Goal: Information Seeking & Learning: Learn about a topic

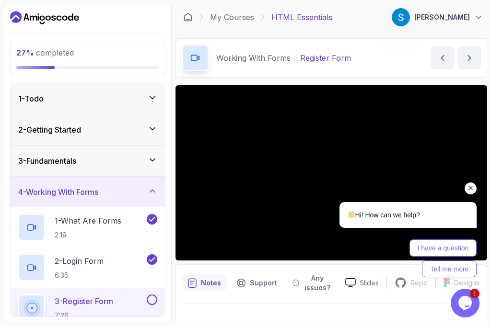
scroll to position [329, 0]
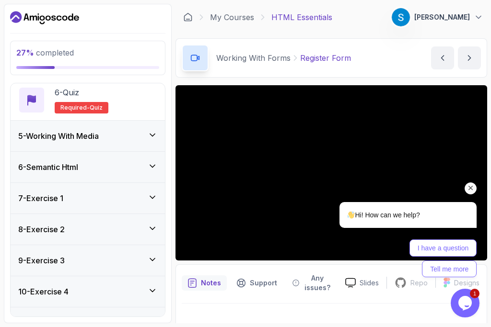
click at [328, 166] on div "Hi! How can we help? I have a question Tell me more" at bounding box center [395, 198] width 173 height 169
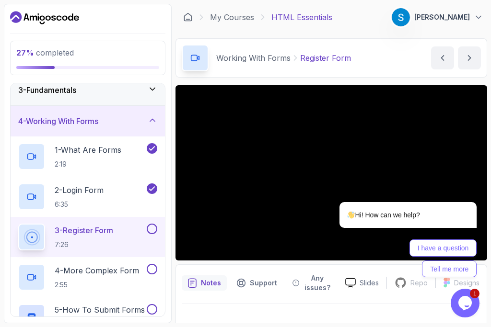
scroll to position [89, 0]
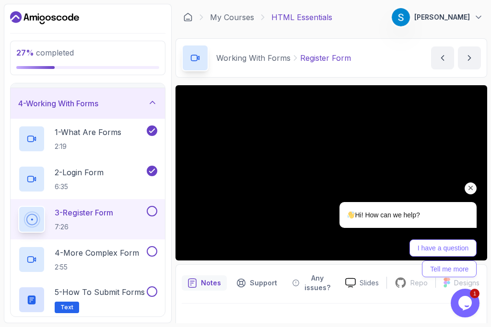
click at [376, 189] on div at bounding box center [396, 189] width 163 height 12
click at [474, 189] on icon "Chat attention grabber" at bounding box center [470, 188] width 9 height 9
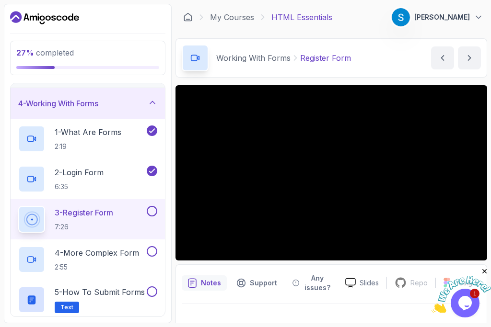
scroll to position [0, 0]
click at [86, 252] on p "4 - More Complex Form" at bounding box center [97, 253] width 84 height 12
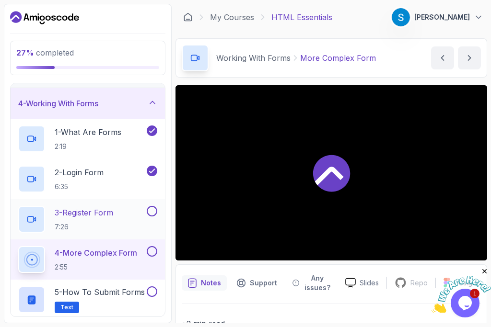
click at [149, 214] on button at bounding box center [152, 211] width 11 height 11
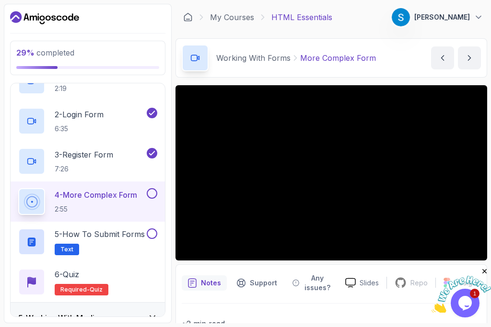
scroll to position [151, 0]
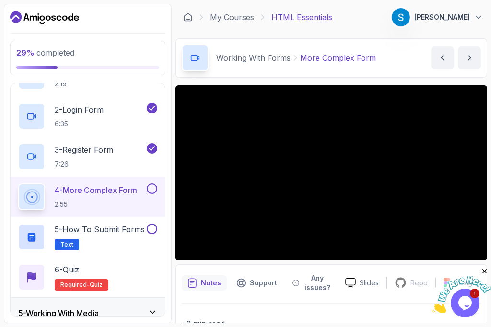
click at [152, 189] on button at bounding box center [152, 189] width 11 height 11
click at [100, 227] on p "5 - How to Submit Forms" at bounding box center [100, 230] width 90 height 12
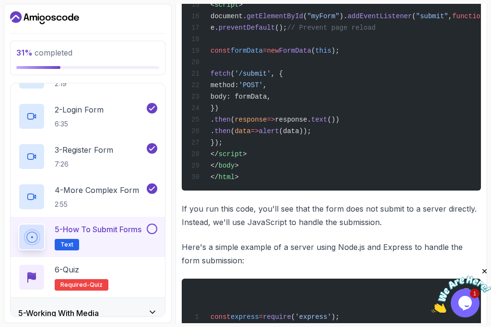
scroll to position [541, 0]
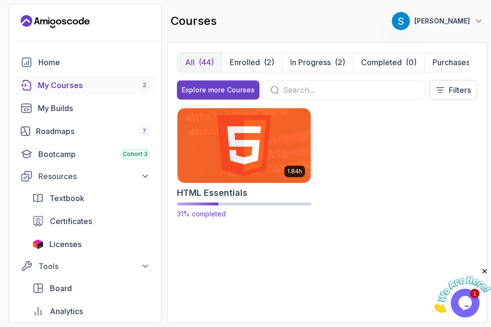
click at [250, 174] on img at bounding box center [244, 145] width 140 height 78
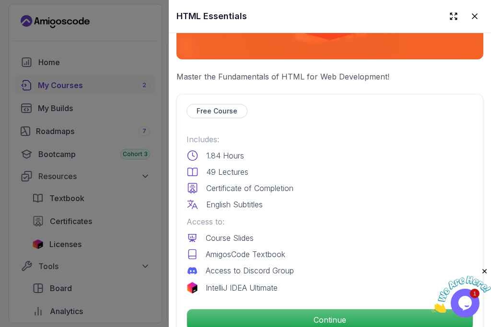
scroll to position [166, 0]
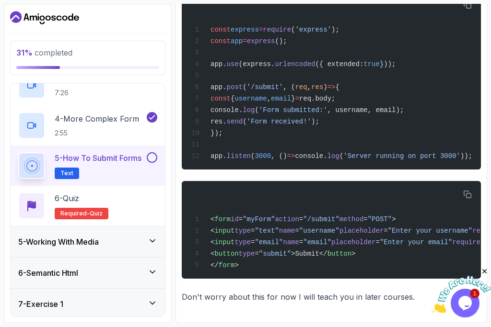
scroll to position [251, 0]
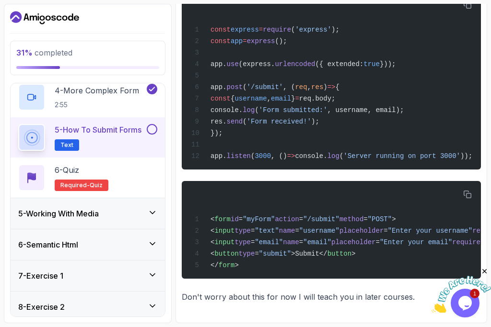
click at [148, 129] on button at bounding box center [152, 129] width 11 height 11
click at [152, 131] on button at bounding box center [152, 129] width 11 height 11
click at [108, 183] on div "6 - Quiz Required- quiz" at bounding box center [87, 177] width 139 height 27
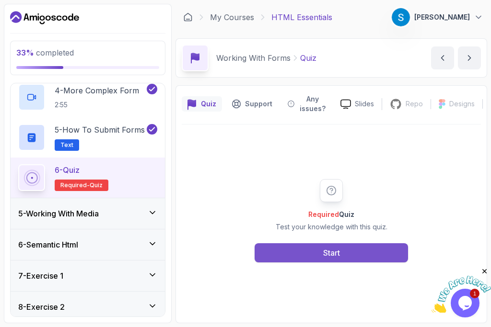
click at [362, 259] on button "Start" at bounding box center [331, 253] width 153 height 19
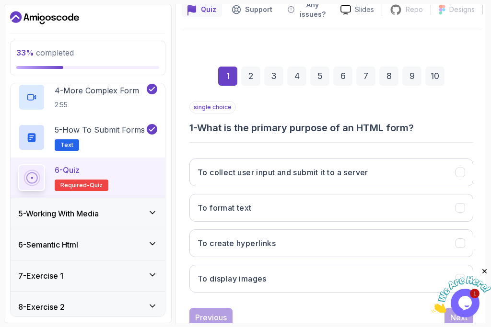
scroll to position [126, 0]
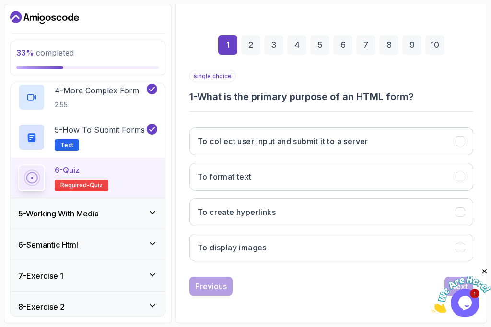
click at [483, 273] on icon "Close" at bounding box center [484, 272] width 9 height 9
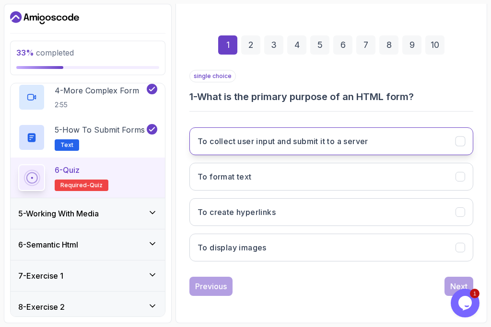
click at [459, 139] on icon "To collect user input and submit it to a server" at bounding box center [460, 141] width 9 height 9
click at [449, 284] on button "Next" at bounding box center [458, 286] width 29 height 19
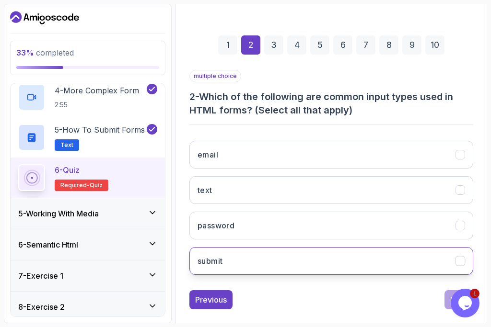
click at [460, 262] on icon "submit" at bounding box center [459, 261] width 5 height 4
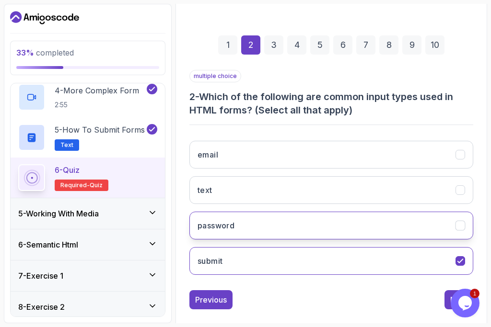
click at [458, 228] on icon "password" at bounding box center [460, 225] width 9 height 9
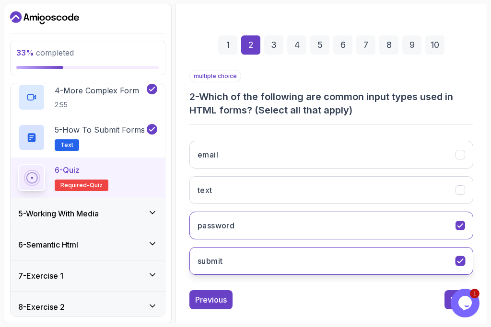
click at [460, 264] on icon "submit" at bounding box center [460, 261] width 9 height 9
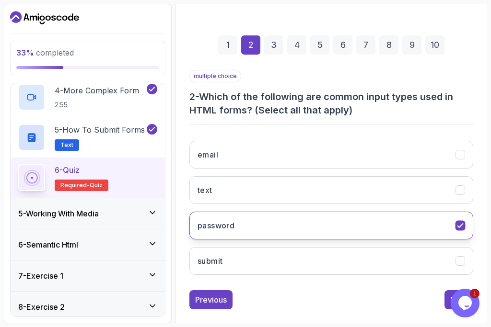
click at [458, 226] on icon "password" at bounding box center [459, 226] width 5 height 4
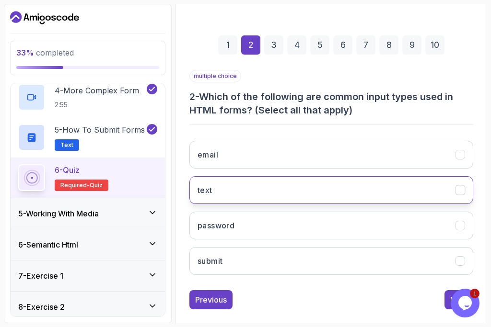
click at [461, 191] on icon "text" at bounding box center [460, 190] width 9 height 9
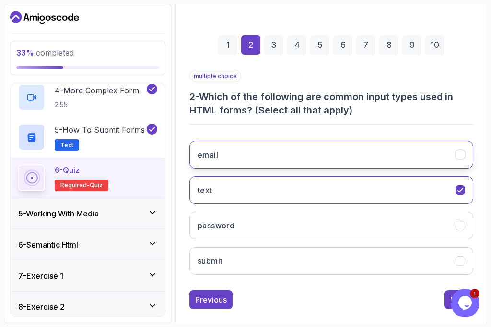
click at [457, 154] on icon "email" at bounding box center [460, 155] width 9 height 9
click at [450, 301] on button "Next" at bounding box center [458, 300] width 29 height 19
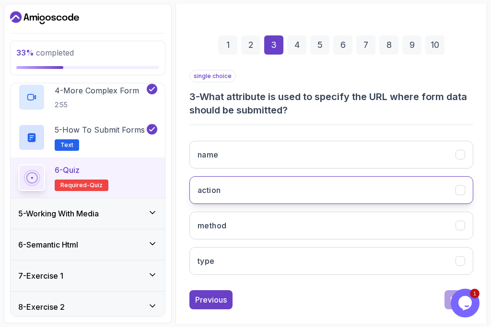
click at [460, 191] on icon "action" at bounding box center [459, 190] width 5 height 4
click at [451, 299] on div "1 Opens Chat This icon Opens the chat window." at bounding box center [466, 303] width 31 height 29
click at [449, 298] on button "Next" at bounding box center [458, 300] width 29 height 19
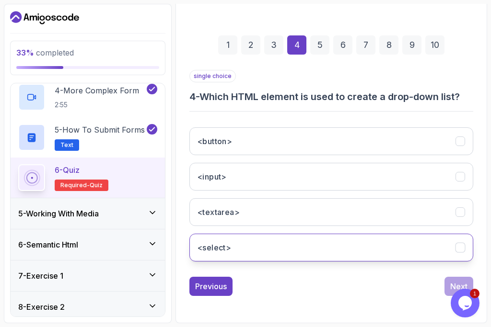
click at [456, 252] on icon "<select>" at bounding box center [460, 248] width 9 height 9
click at [442, 284] on div "Previous Next" at bounding box center [331, 286] width 284 height 19
click at [445, 281] on button "Next" at bounding box center [458, 286] width 29 height 19
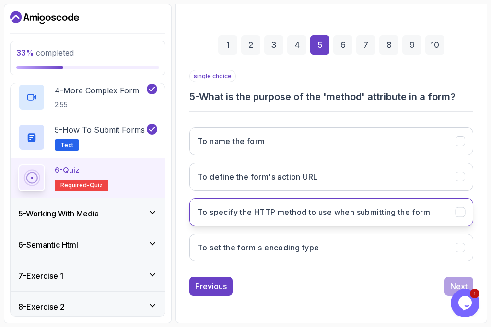
click at [364, 215] on h3 "To specify the HTTP method to use when submitting the form" at bounding box center [314, 213] width 233 height 12
click at [450, 282] on button "Next" at bounding box center [458, 286] width 29 height 19
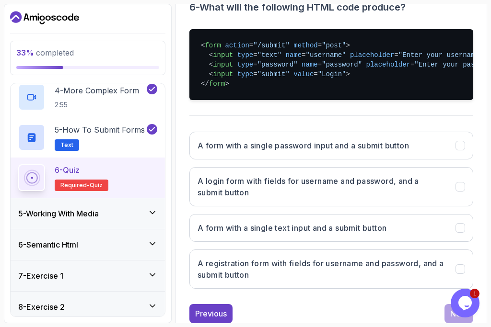
scroll to position [221, 0]
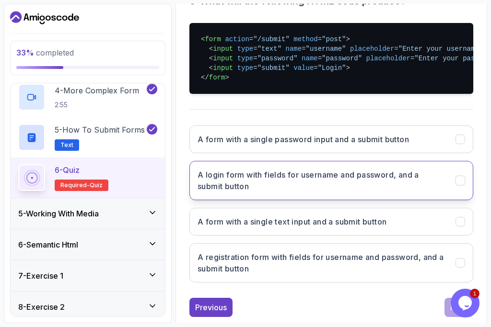
click at [462, 185] on icon "A login form with fields for username and password, and a submit button" at bounding box center [460, 180] width 9 height 9
click at [449, 309] on button "Next" at bounding box center [458, 307] width 29 height 19
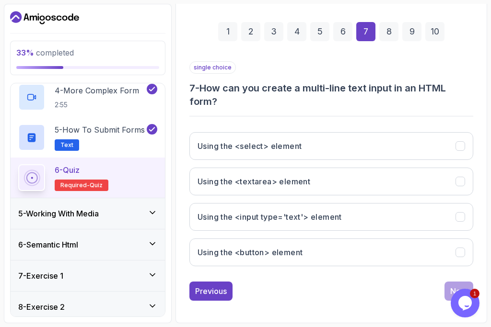
scroll to position [139, 0]
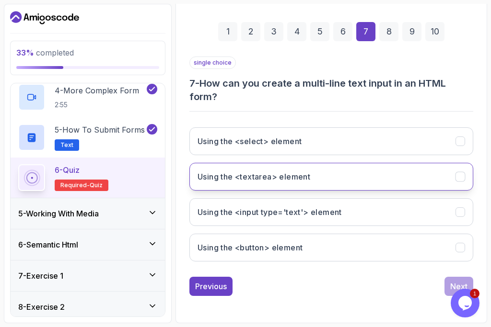
click at [305, 169] on button "Using the <textarea> element" at bounding box center [331, 177] width 284 height 28
click at [454, 281] on div "Next" at bounding box center [458, 287] width 17 height 12
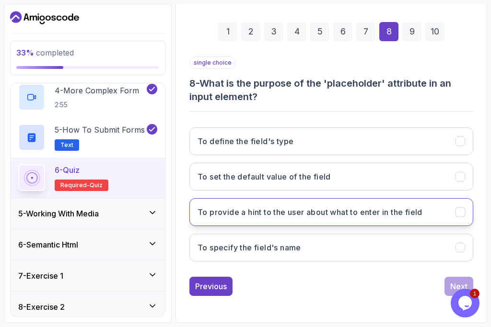
click at [464, 218] on button "To provide a hint to the user about what to enter in the field" at bounding box center [331, 212] width 284 height 28
click at [454, 278] on button "Next" at bounding box center [458, 286] width 29 height 19
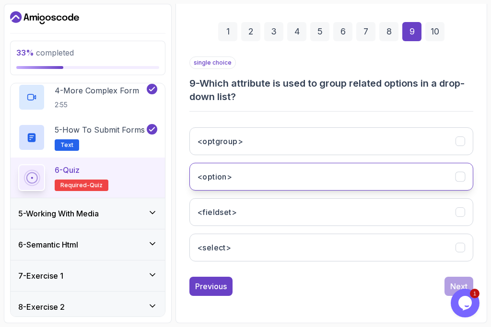
click at [291, 180] on button "<option>" at bounding box center [331, 177] width 284 height 28
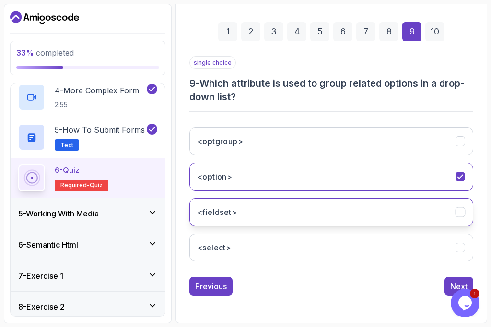
click at [433, 216] on button "<fieldset>" at bounding box center [331, 212] width 284 height 28
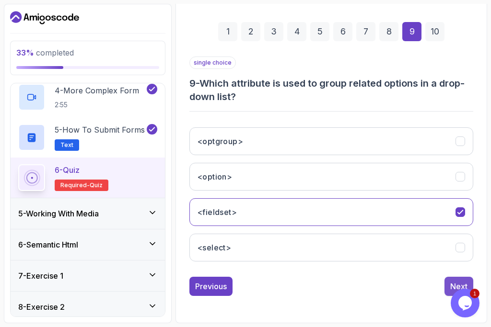
click at [446, 285] on button "Next" at bounding box center [458, 286] width 29 height 19
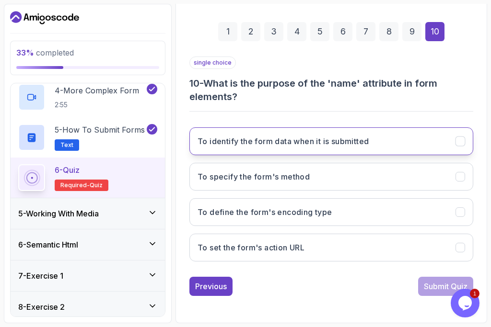
click at [459, 150] on button "To identify the form data when it is submitted" at bounding box center [331, 142] width 284 height 28
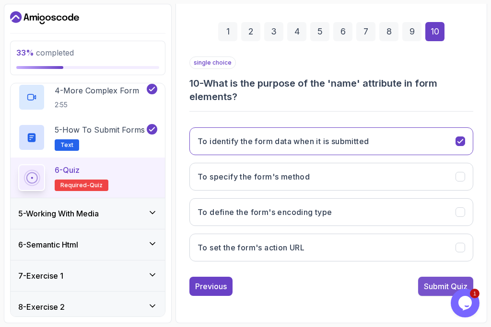
click at [431, 286] on div "Submit Quiz" at bounding box center [446, 287] width 44 height 12
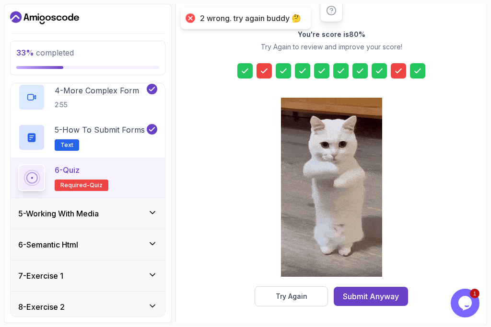
click at [399, 71] on icon at bounding box center [399, 71] width 6 height 4
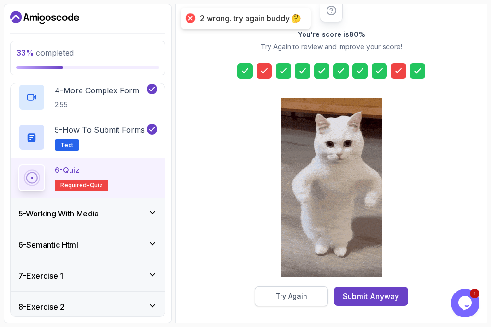
click at [296, 301] on div "Try Again" at bounding box center [292, 297] width 32 height 10
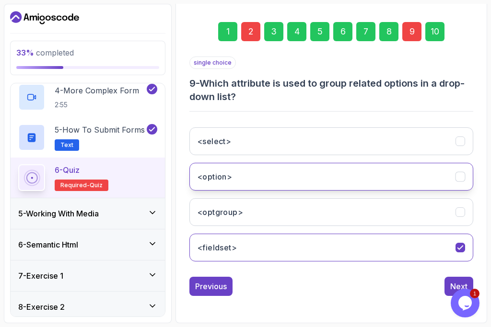
click at [272, 184] on button "<option>" at bounding box center [331, 177] width 284 height 28
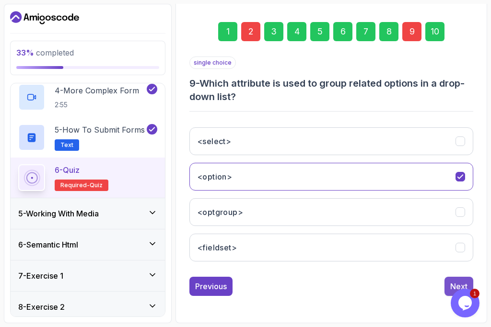
click at [459, 282] on div "Next" at bounding box center [458, 287] width 17 height 12
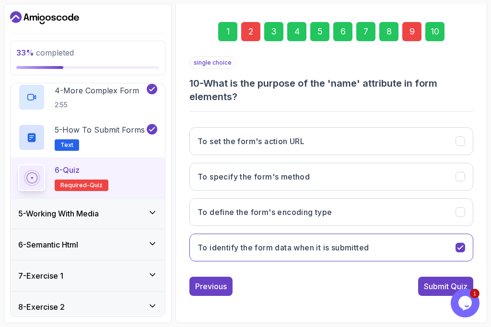
click at [459, 282] on div "Submit Quiz" at bounding box center [446, 287] width 44 height 12
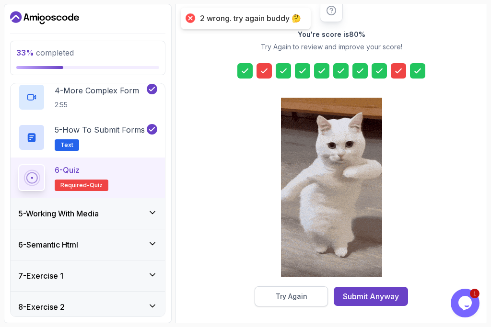
click at [288, 302] on button "Try Again" at bounding box center [291, 297] width 73 height 20
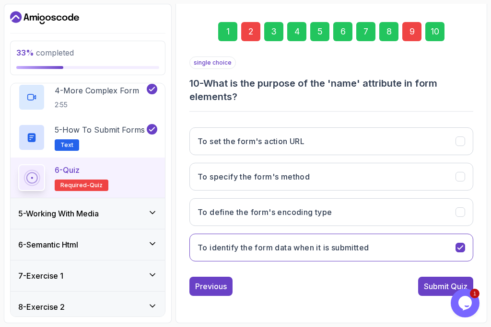
click at [410, 31] on div "9" at bounding box center [411, 31] width 19 height 19
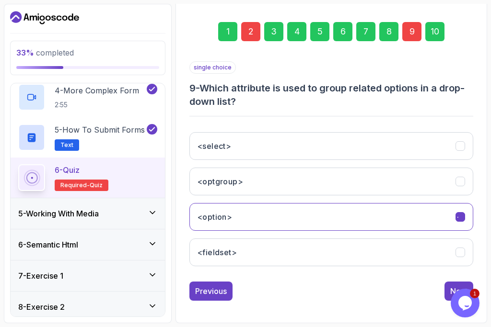
click at [410, 31] on div "9" at bounding box center [411, 31] width 19 height 19
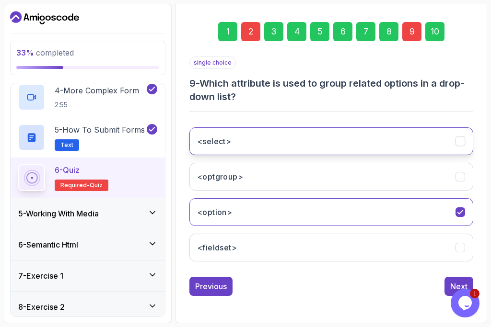
click at [229, 153] on button "<select>" at bounding box center [331, 142] width 284 height 28
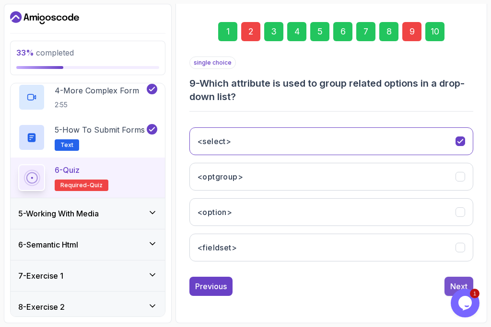
click at [458, 282] on div "Next" at bounding box center [458, 287] width 17 height 12
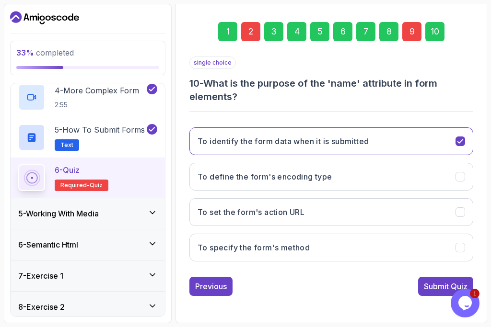
click at [451, 290] on div "1 Opens Chat This icon Opens the chat window." at bounding box center [466, 303] width 31 height 29
click at [431, 281] on div "Submit Quiz" at bounding box center [446, 287] width 44 height 12
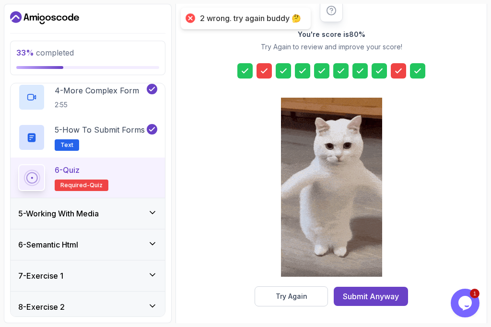
click at [400, 70] on icon at bounding box center [399, 71] width 6 height 4
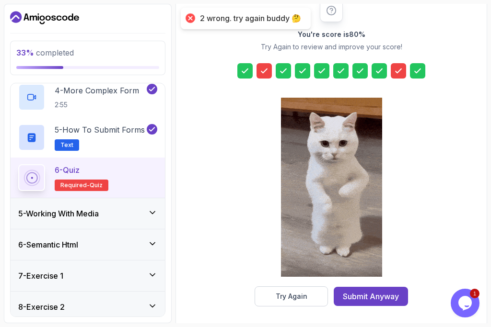
click at [400, 70] on icon at bounding box center [399, 71] width 6 height 4
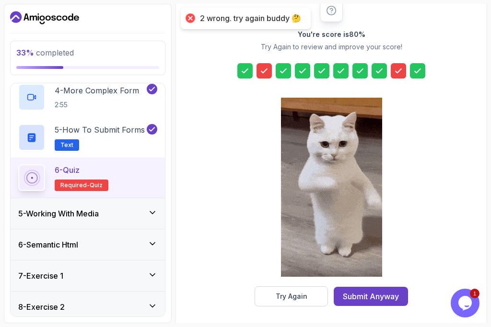
click at [400, 70] on icon at bounding box center [399, 71] width 6 height 4
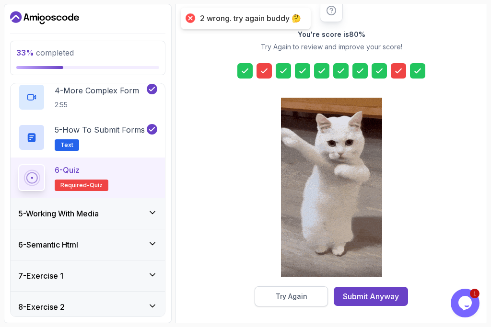
click at [282, 293] on div "Try Again" at bounding box center [292, 297] width 32 height 10
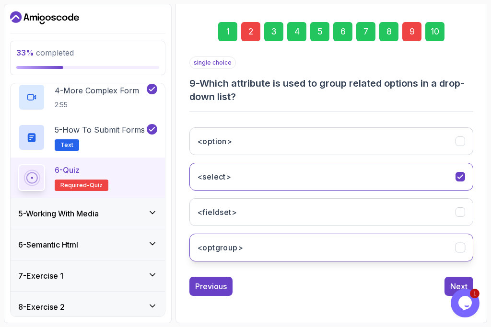
click at [325, 241] on button "<optgroup>" at bounding box center [331, 248] width 284 height 28
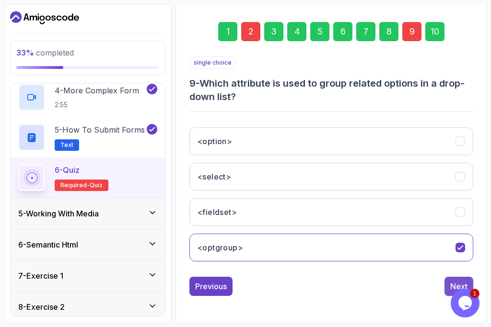
click at [446, 284] on button "Next" at bounding box center [458, 286] width 29 height 19
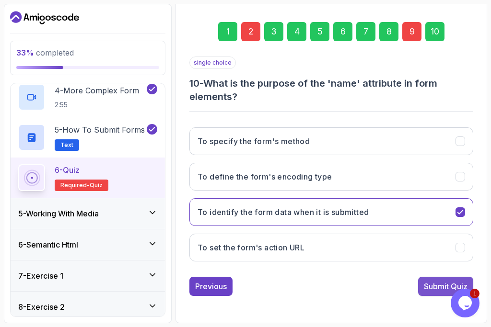
click at [445, 285] on div "Submit Quiz" at bounding box center [446, 287] width 44 height 12
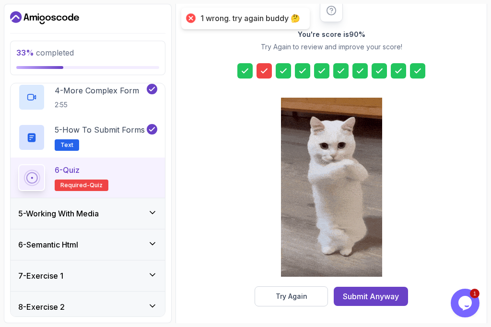
click at [271, 77] on div at bounding box center [263, 70] width 15 height 15
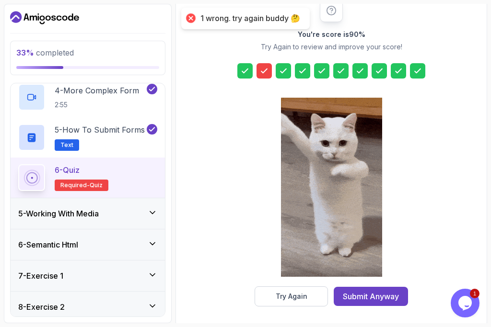
click at [271, 77] on div at bounding box center [263, 70] width 15 height 15
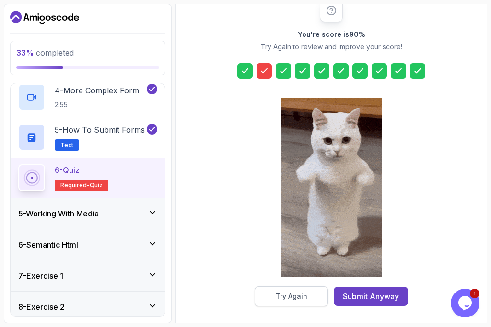
click at [293, 289] on button "Try Again" at bounding box center [291, 297] width 73 height 20
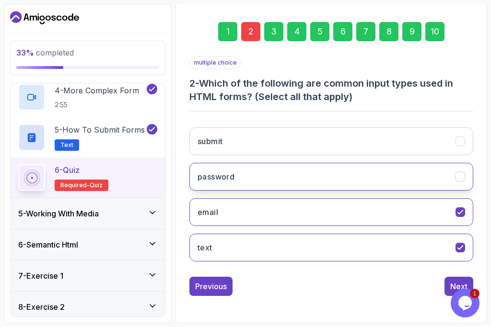
click at [312, 186] on button "password" at bounding box center [331, 177] width 284 height 28
click at [463, 175] on icon "password" at bounding box center [459, 177] width 5 height 4
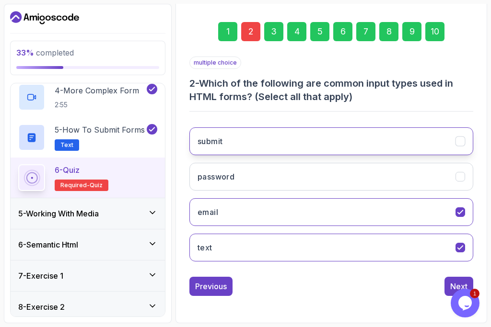
click at [460, 141] on icon "submit" at bounding box center [460, 141] width 9 height 9
click at [453, 280] on button "Next" at bounding box center [458, 286] width 29 height 19
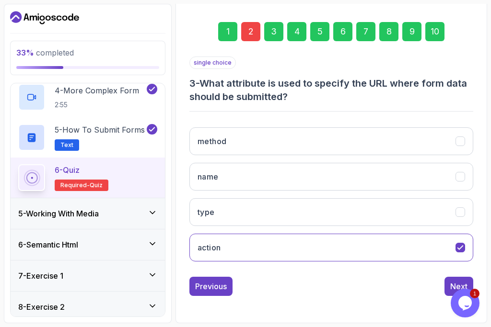
click at [431, 31] on div "10" at bounding box center [434, 31] width 19 height 19
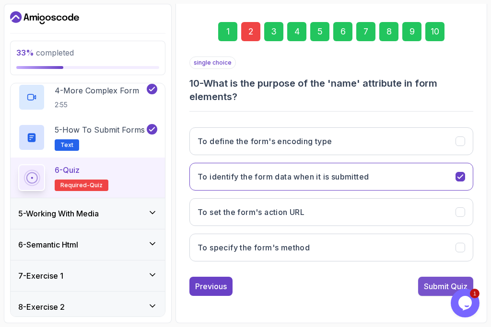
click at [435, 290] on div "Submit Quiz" at bounding box center [446, 287] width 44 height 12
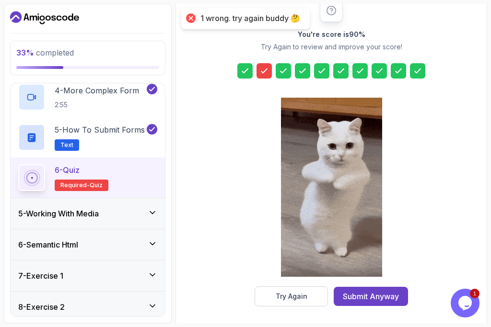
click at [270, 76] on div at bounding box center [263, 70] width 15 height 15
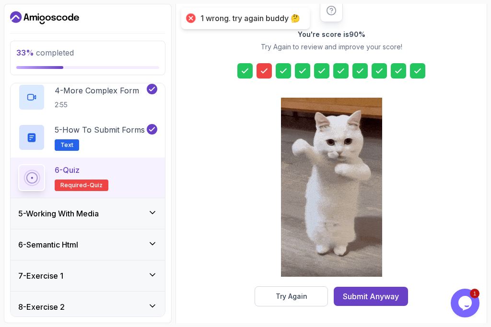
click at [270, 76] on div at bounding box center [263, 70] width 15 height 15
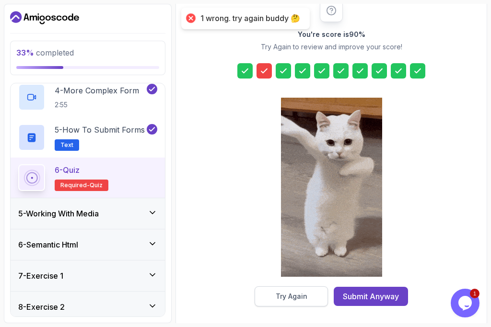
click at [272, 300] on button "Try Again" at bounding box center [291, 297] width 73 height 20
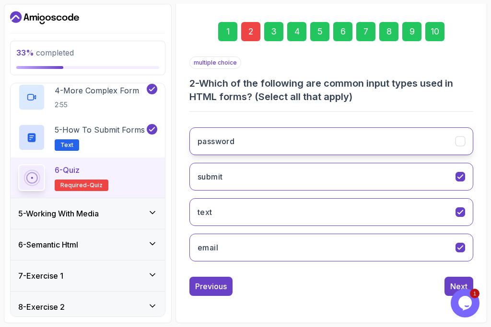
click at [244, 146] on button "password" at bounding box center [331, 142] width 284 height 28
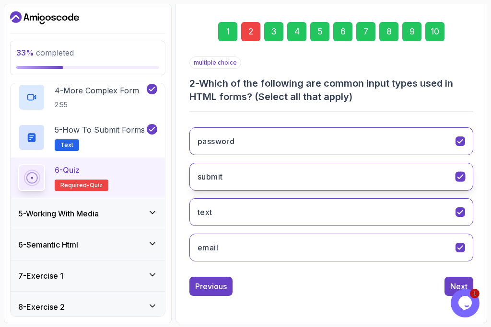
click at [454, 178] on button "submit" at bounding box center [331, 177] width 284 height 28
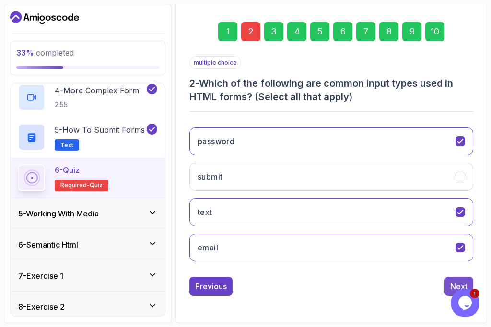
click at [448, 285] on button "Next" at bounding box center [458, 286] width 29 height 19
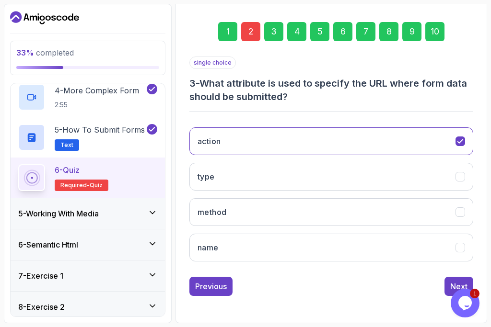
click at [435, 36] on div "10" at bounding box center [434, 31] width 19 height 19
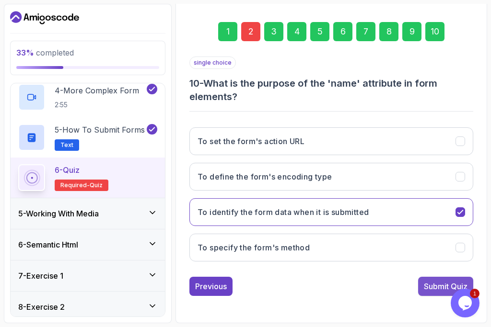
click at [438, 284] on div "Submit Quiz" at bounding box center [446, 287] width 44 height 12
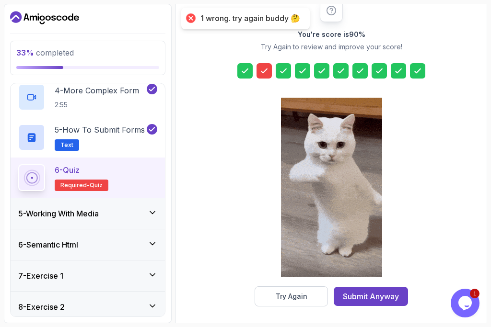
click at [263, 67] on icon at bounding box center [264, 71] width 10 height 10
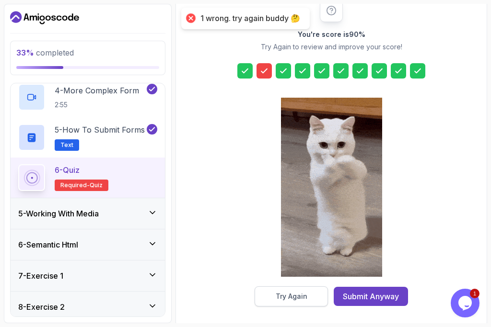
click at [301, 290] on button "Try Again" at bounding box center [291, 297] width 73 height 20
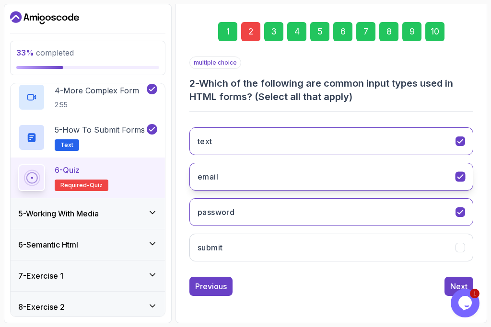
click at [460, 175] on icon "email" at bounding box center [460, 177] width 9 height 9
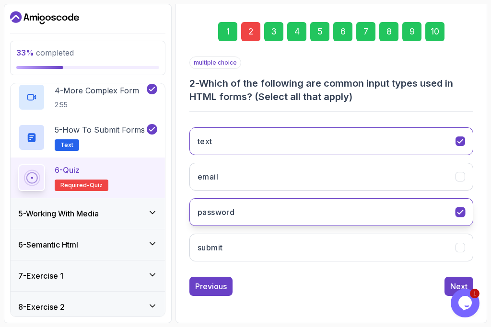
click at [462, 214] on icon "password" at bounding box center [460, 212] width 9 height 9
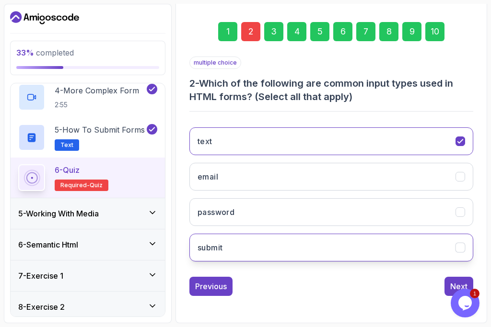
click at [460, 245] on icon "submit" at bounding box center [460, 248] width 9 height 9
click at [448, 286] on button "Next" at bounding box center [458, 286] width 29 height 19
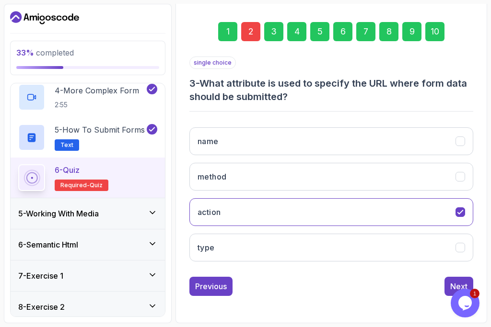
click at [435, 34] on div "10" at bounding box center [434, 31] width 19 height 19
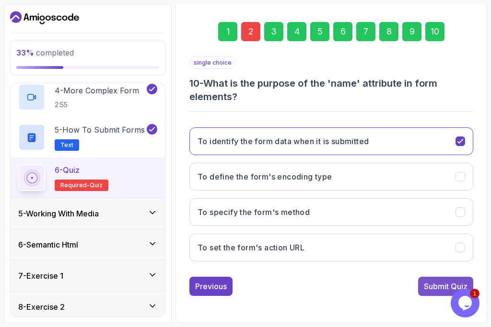
click at [459, 288] on div "Submit Quiz" at bounding box center [446, 287] width 44 height 12
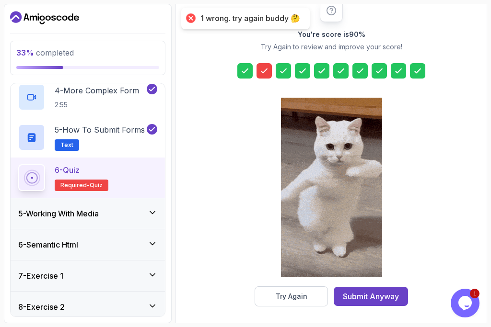
click at [263, 72] on icon at bounding box center [264, 71] width 10 height 10
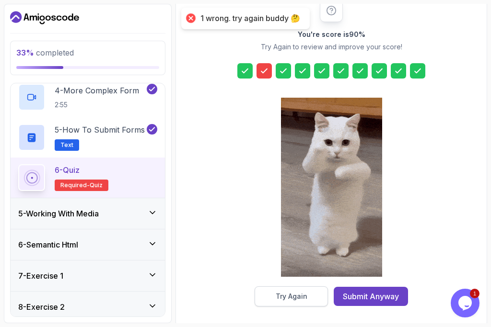
click at [282, 293] on div "Try Again" at bounding box center [292, 297] width 32 height 10
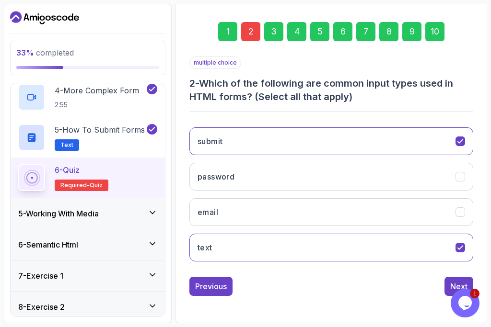
click at [245, 23] on div "2" at bounding box center [250, 31] width 19 height 19
click at [462, 255] on button "text" at bounding box center [331, 248] width 284 height 28
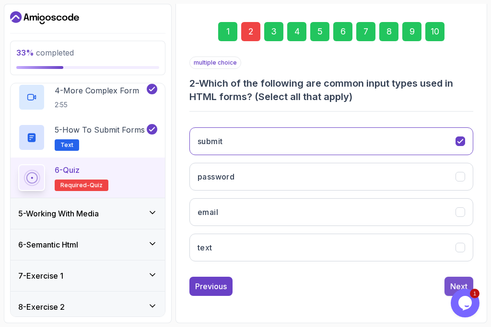
click at [450, 287] on button "Next" at bounding box center [458, 286] width 29 height 19
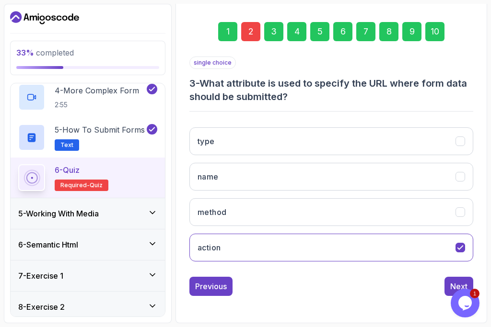
click at [434, 20] on div "1 2 3 4 5 6 7 8 9 10" at bounding box center [331, 32] width 284 height 50
click at [436, 26] on div "10" at bounding box center [434, 31] width 19 height 19
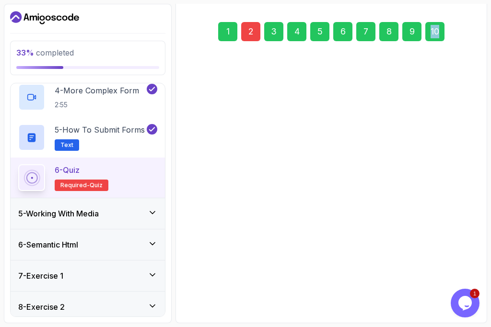
click at [436, 26] on div "10" at bounding box center [434, 31] width 19 height 19
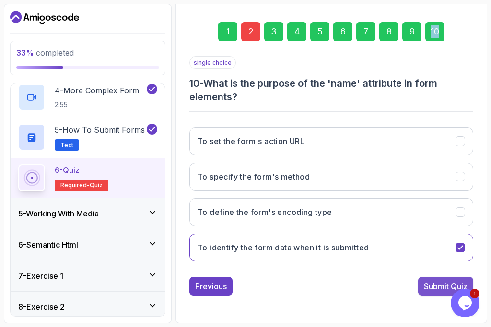
click at [434, 285] on div "Submit Quiz" at bounding box center [446, 287] width 44 height 12
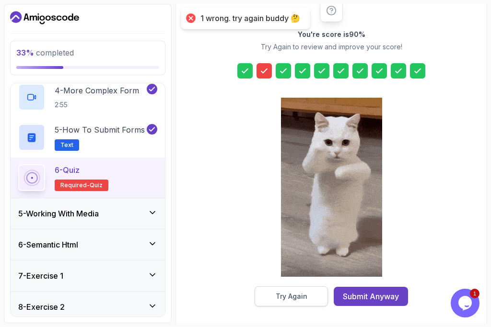
click at [263, 302] on button "Try Again" at bounding box center [291, 297] width 73 height 20
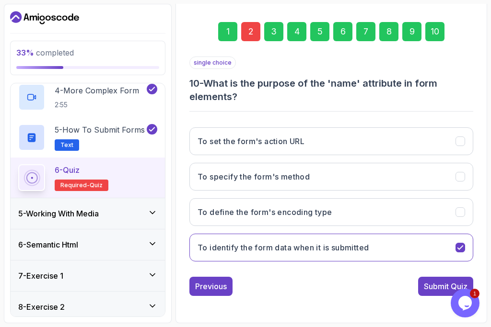
click at [257, 30] on div "2" at bounding box center [250, 31] width 19 height 19
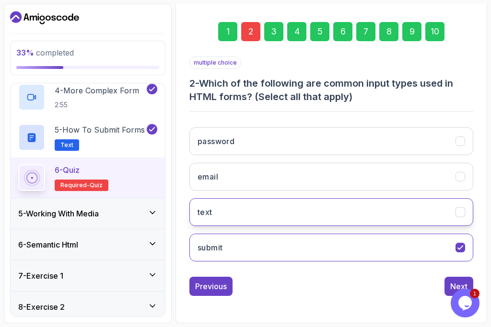
click at [221, 209] on button "text" at bounding box center [331, 212] width 284 height 28
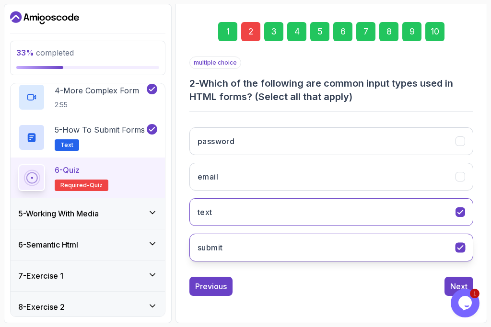
click at [466, 252] on button "submit" at bounding box center [331, 248] width 284 height 28
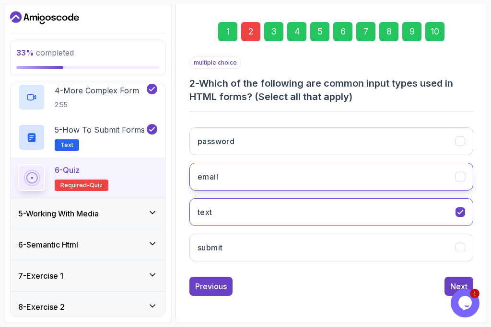
click at [464, 175] on icon "email" at bounding box center [460, 177] width 9 height 9
click at [457, 176] on icon "email" at bounding box center [460, 177] width 9 height 9
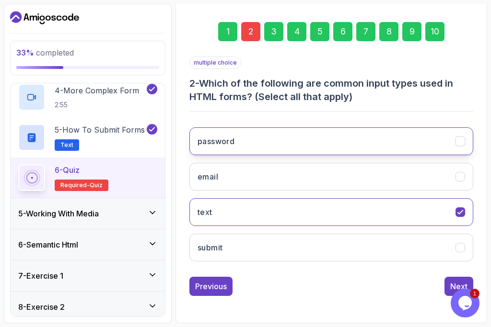
click at [460, 139] on icon "password" at bounding box center [460, 141] width 9 height 9
click at [448, 289] on button "Next" at bounding box center [458, 286] width 29 height 19
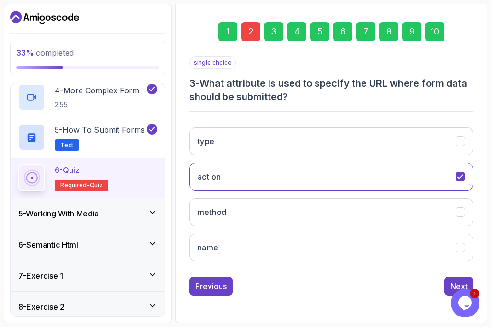
click at [440, 33] on div "10" at bounding box center [434, 31] width 19 height 19
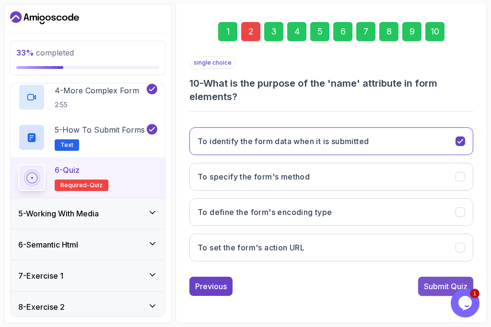
click at [433, 280] on button "Submit Quiz" at bounding box center [445, 286] width 55 height 19
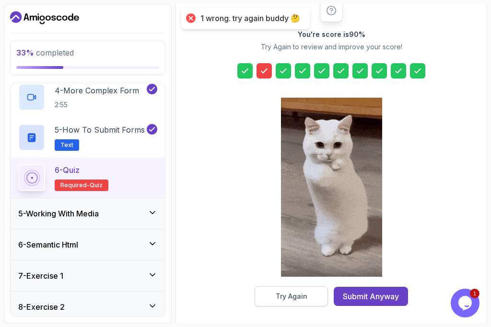
click at [278, 304] on button "Try Again" at bounding box center [291, 297] width 73 height 20
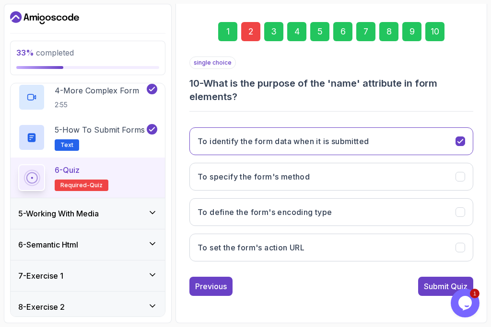
click at [253, 33] on div "2" at bounding box center [250, 31] width 19 height 19
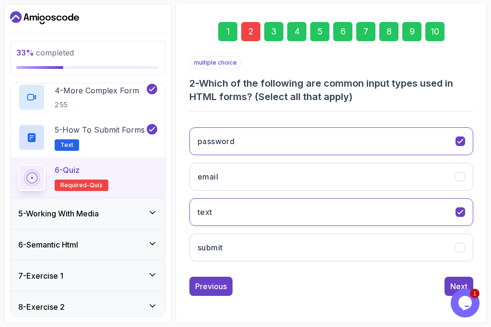
click at [264, 159] on div "password email text submit" at bounding box center [331, 195] width 284 height 150
click at [459, 211] on icon "text" at bounding box center [460, 212] width 9 height 9
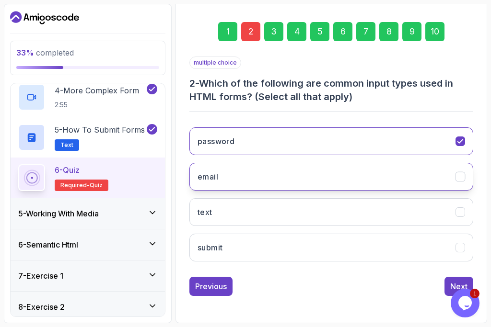
click at [463, 175] on icon "email" at bounding box center [459, 177] width 5 height 4
click at [448, 290] on button "Next" at bounding box center [458, 286] width 29 height 19
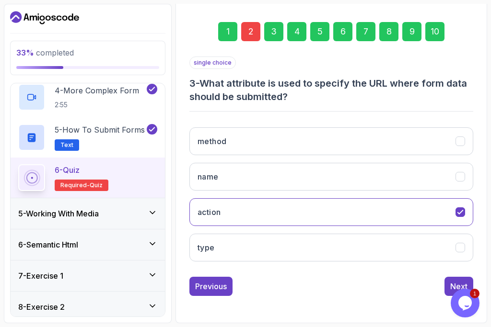
click at [428, 34] on div "10" at bounding box center [434, 31] width 19 height 19
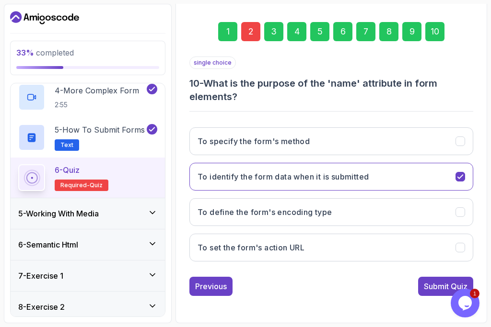
click at [450, 275] on div "single choice 10 - What is the purpose of the 'name' attribute in form elements…" at bounding box center [331, 177] width 284 height 240
click at [439, 280] on button "Submit Quiz" at bounding box center [445, 286] width 55 height 19
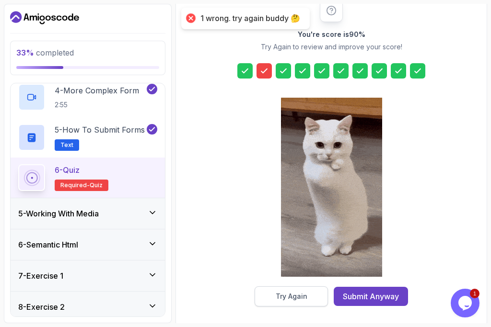
click at [292, 304] on button "Try Again" at bounding box center [291, 297] width 73 height 20
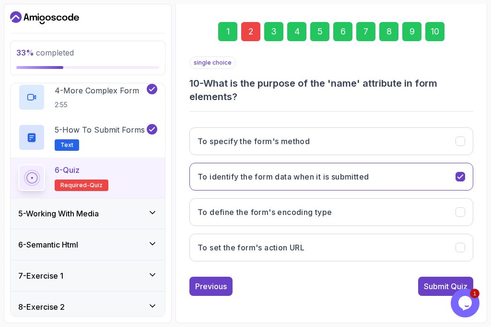
click at [127, 213] on div "5 - Working With Media" at bounding box center [87, 214] width 139 height 12
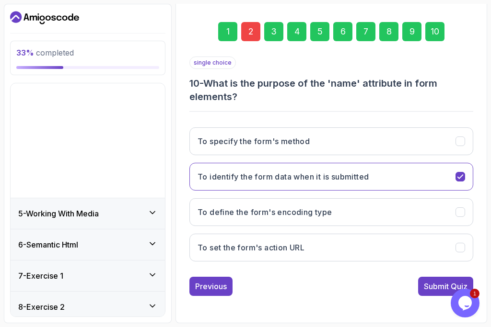
scroll to position [109, 0]
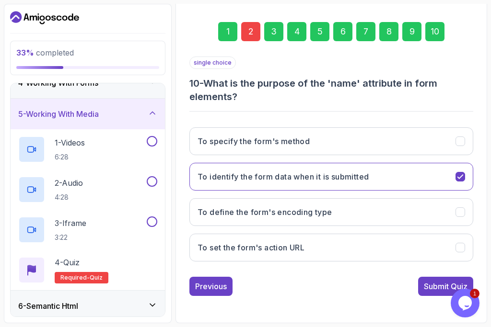
click at [440, 31] on div "10" at bounding box center [434, 31] width 19 height 19
click at [431, 34] on div "10" at bounding box center [434, 31] width 19 height 19
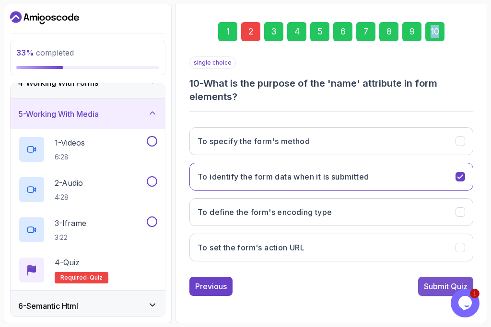
click at [422, 284] on button "Submit Quiz" at bounding box center [445, 286] width 55 height 19
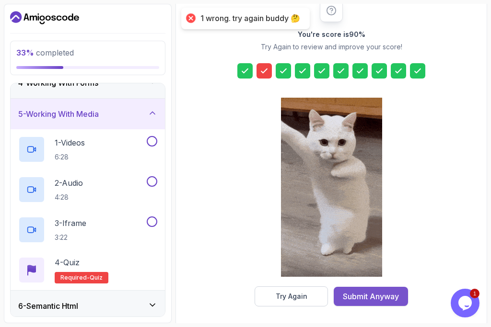
click at [342, 301] on button "Submit Anyway" at bounding box center [371, 296] width 74 height 19
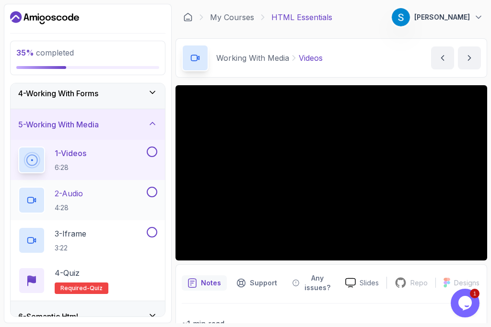
scroll to position [98, 0]
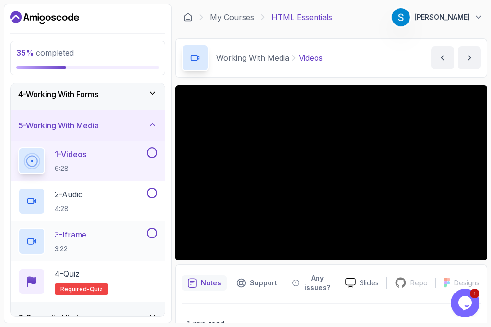
click at [83, 245] on p "3:22" at bounding box center [71, 250] width 32 height 10
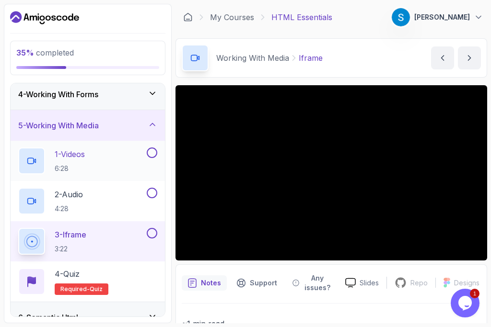
click at [82, 159] on p "1 - Videos" at bounding box center [70, 155] width 30 height 12
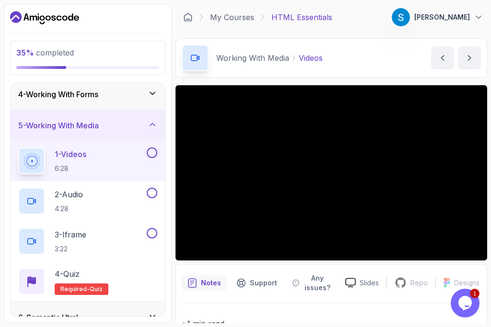
click at [82, 159] on p "1 - Videos" at bounding box center [71, 155] width 32 height 12
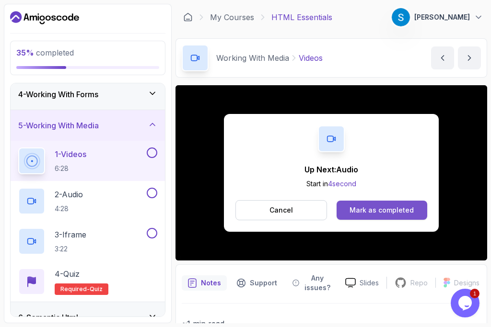
click at [360, 218] on button "Mark as completed" at bounding box center [382, 210] width 91 height 19
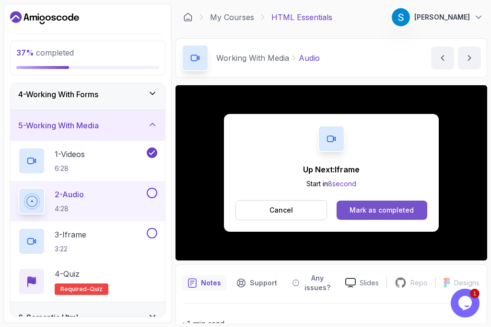
click at [356, 208] on div "Mark as completed" at bounding box center [382, 211] width 64 height 10
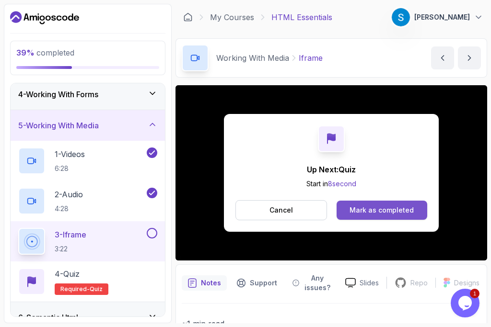
click at [361, 205] on button "Mark as completed" at bounding box center [382, 210] width 91 height 19
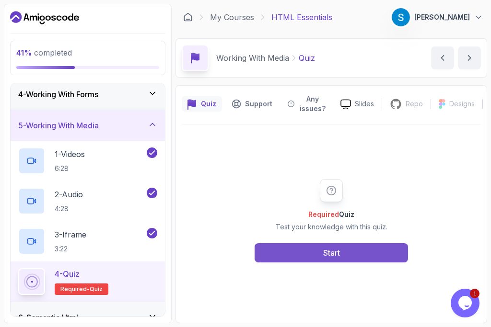
click at [363, 260] on button "Start" at bounding box center [331, 253] width 153 height 19
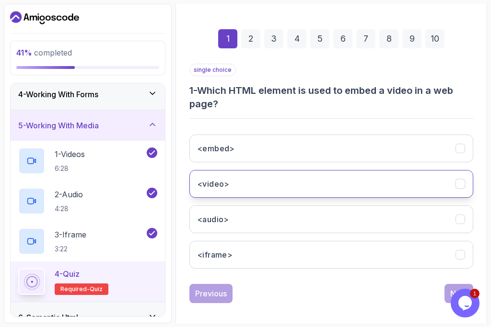
scroll to position [133, 0]
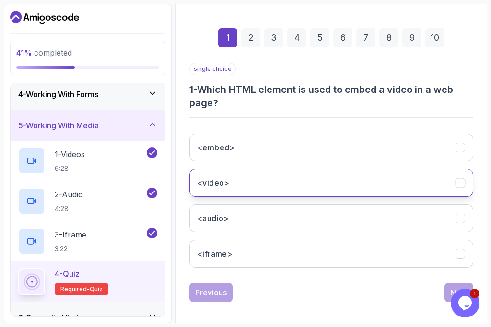
click at [304, 175] on button "<video>" at bounding box center [331, 183] width 284 height 28
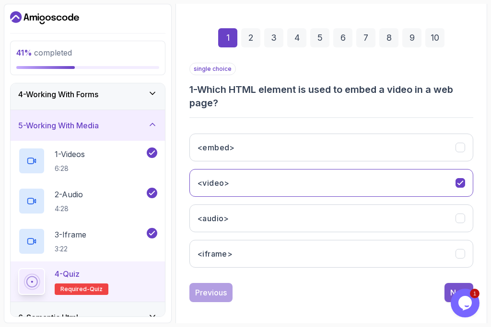
click at [447, 291] on button "Next" at bounding box center [458, 292] width 29 height 19
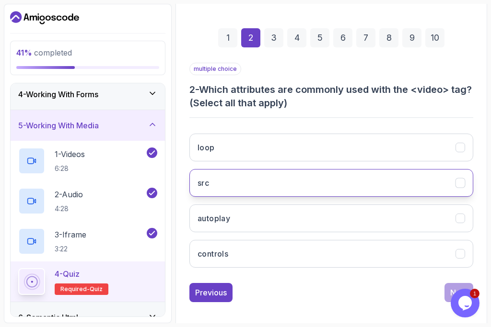
click at [316, 171] on button "src" at bounding box center [331, 183] width 284 height 28
click at [455, 186] on div "src" at bounding box center [460, 183] width 10 height 10
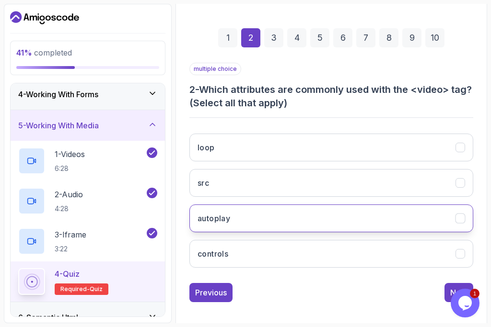
click at [460, 227] on button "autoplay" at bounding box center [331, 219] width 284 height 28
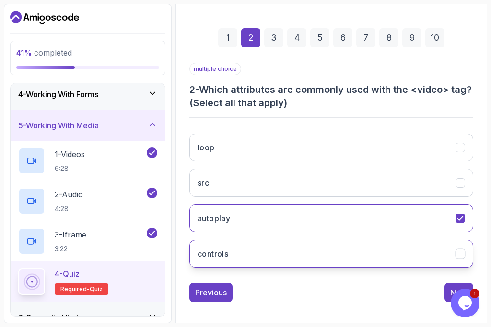
click at [461, 249] on div "controls" at bounding box center [460, 254] width 10 height 10
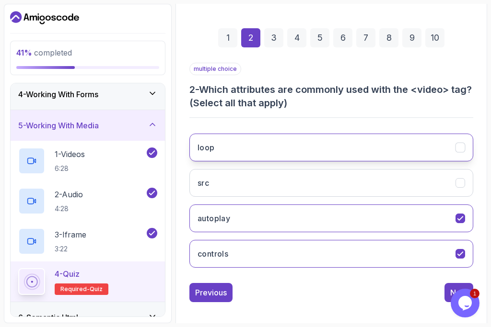
click at [461, 147] on icon "loop" at bounding box center [459, 148] width 5 height 4
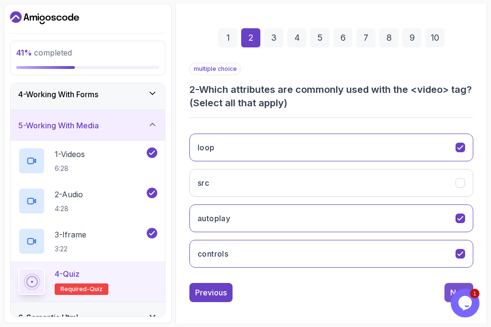
click at [446, 291] on button "Next" at bounding box center [458, 292] width 29 height 19
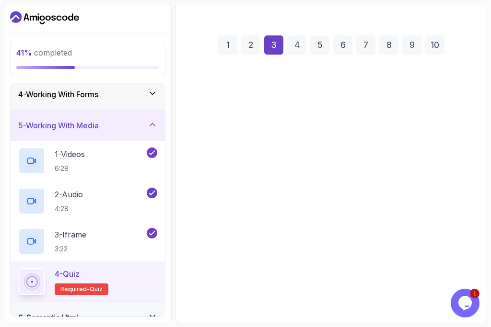
scroll to position [126, 0]
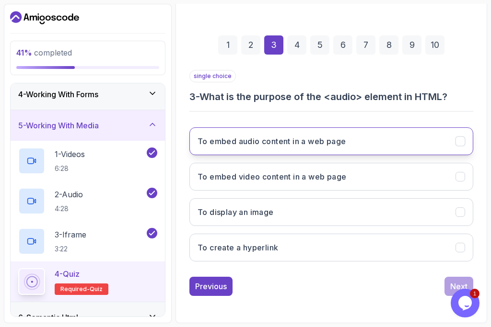
click at [462, 142] on icon "To embed audio content in a web page" at bounding box center [460, 141] width 9 height 9
click at [449, 284] on button "Next" at bounding box center [458, 286] width 29 height 19
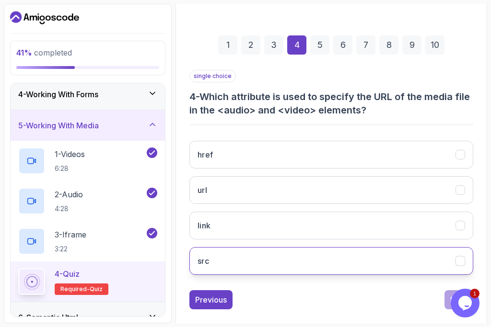
click at [459, 265] on icon "src" at bounding box center [460, 261] width 9 height 9
click at [447, 306] on button "Next" at bounding box center [458, 300] width 29 height 19
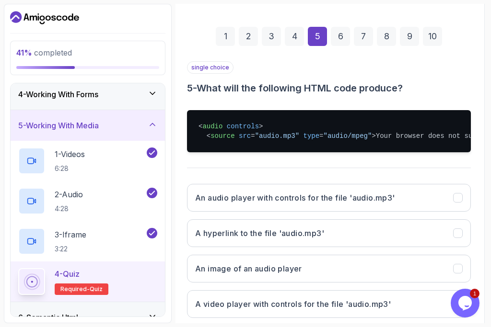
scroll to position [139, 2]
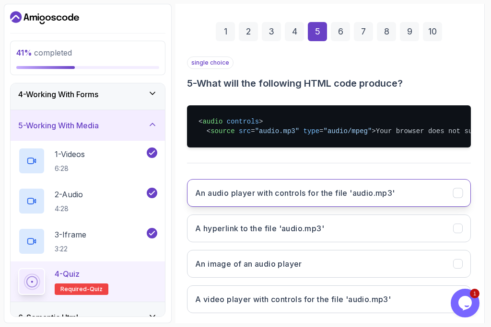
click at [360, 205] on button "An audio player with controls for the file 'audio.mp3'" at bounding box center [329, 193] width 284 height 28
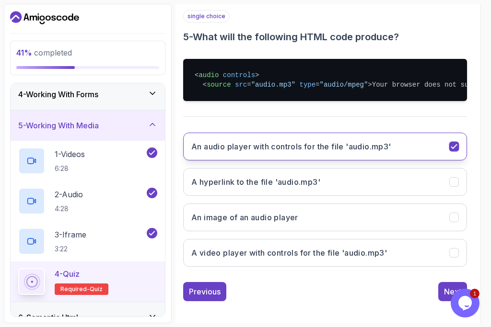
scroll to position [183, 6]
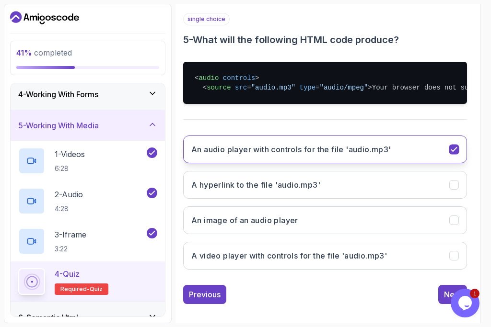
click at [454, 155] on div "An audio player with controls for the file 'audio.mp3'" at bounding box center [454, 150] width 10 height 10
click at [458, 163] on button "An audio player with controls for the file 'audio.mp3'" at bounding box center [325, 150] width 284 height 28
click at [454, 154] on icon "An audio player with controls for the file 'audio.mp3'" at bounding box center [454, 149] width 9 height 9
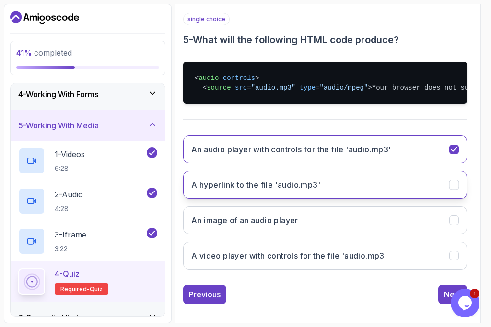
click at [452, 190] on div "A hyperlink to the file 'audio.mp3'" at bounding box center [454, 185] width 10 height 10
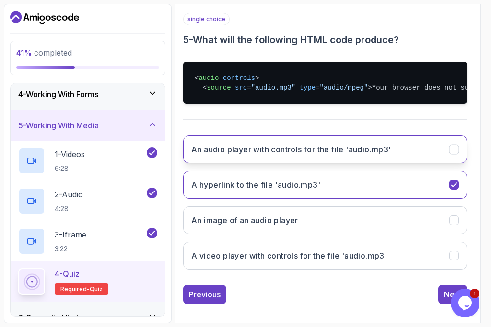
click at [454, 154] on icon "An audio player with controls for the file 'audio.mp3'" at bounding box center [454, 149] width 9 height 9
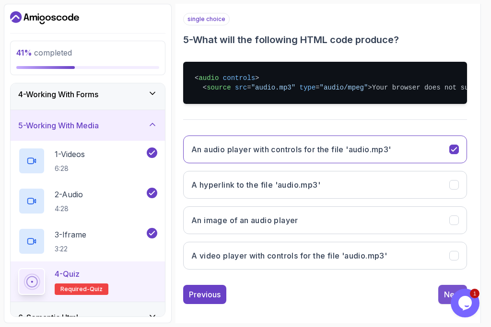
click at [445, 301] on div "Next" at bounding box center [452, 295] width 17 height 12
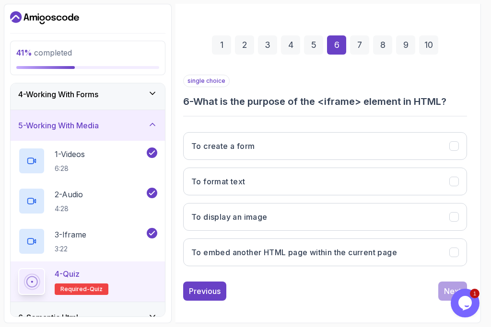
scroll to position [126, 6]
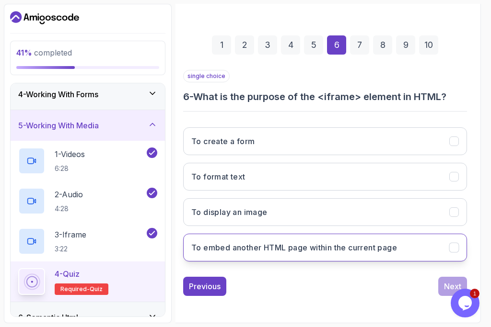
click at [389, 246] on h3 "To embed another HTML page within the current page" at bounding box center [294, 248] width 206 height 12
click at [443, 283] on button "Next" at bounding box center [452, 286] width 29 height 19
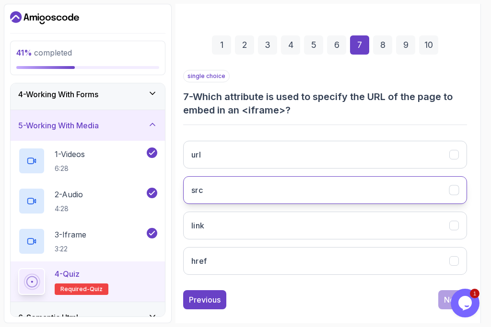
click at [212, 197] on button "src" at bounding box center [325, 190] width 284 height 28
click at [445, 298] on div "Next" at bounding box center [452, 300] width 17 height 12
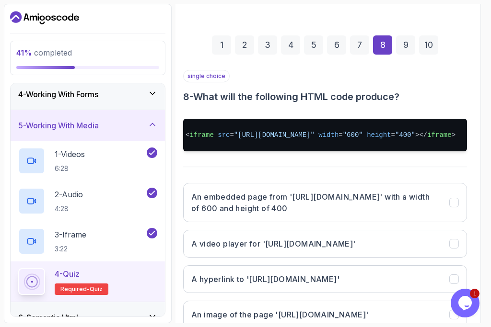
scroll to position [0, 0]
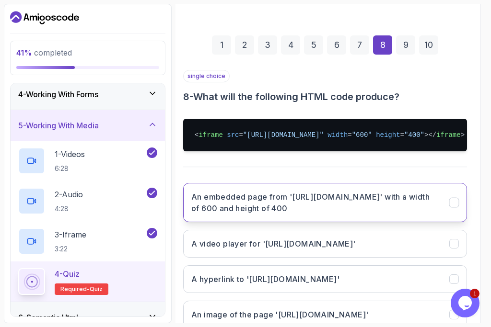
click at [315, 216] on button "An embedded page from '[URL][DOMAIN_NAME]' with a width of 600 and height of 400" at bounding box center [325, 202] width 284 height 39
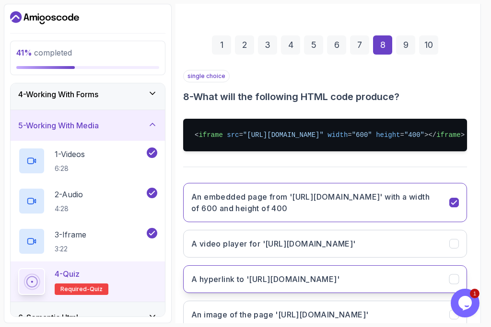
scroll to position [193, 30]
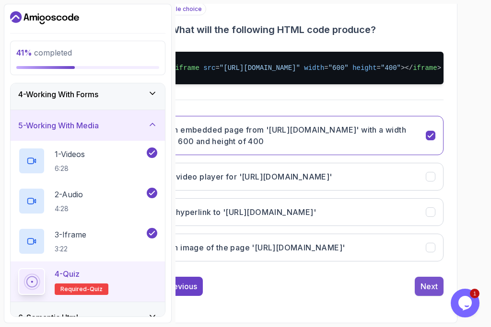
click at [422, 287] on div "Next" at bounding box center [428, 287] width 17 height 12
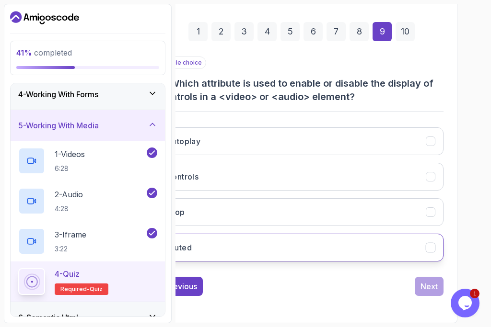
scroll to position [139, 0]
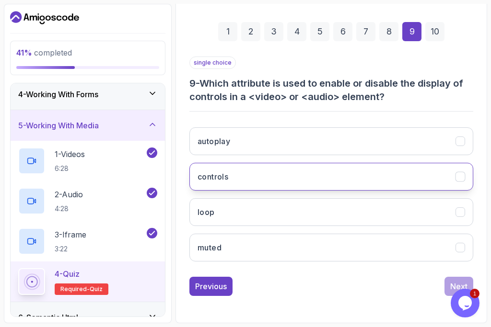
click at [230, 186] on button "controls" at bounding box center [331, 177] width 284 height 28
click at [457, 282] on div "Next" at bounding box center [458, 287] width 17 height 12
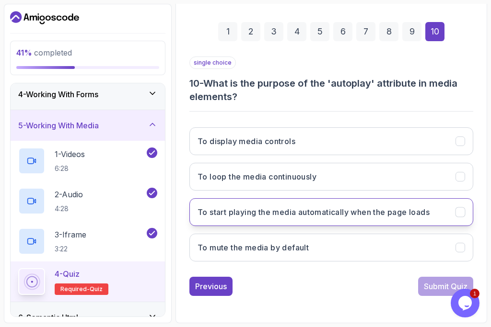
click at [363, 218] on button "To start playing the media automatically when the page loads" at bounding box center [331, 212] width 284 height 28
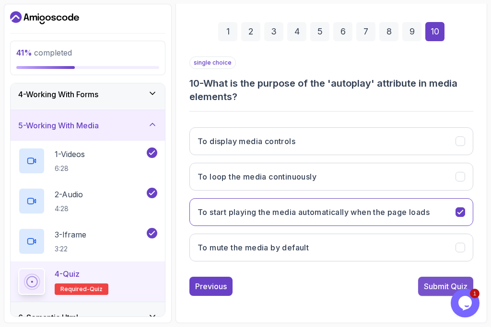
click at [431, 287] on div "Submit Quiz" at bounding box center [446, 287] width 44 height 12
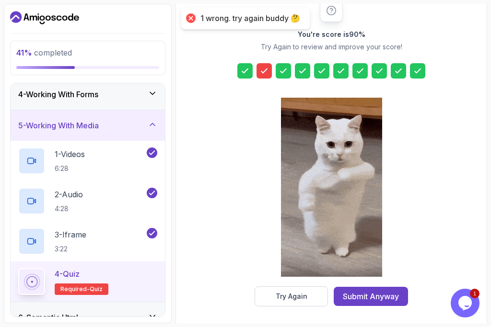
click at [261, 72] on icon at bounding box center [264, 71] width 6 height 4
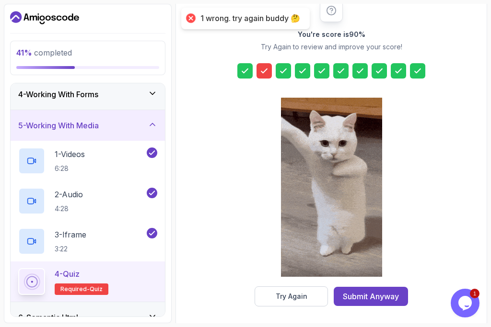
click at [261, 72] on icon at bounding box center [264, 71] width 6 height 4
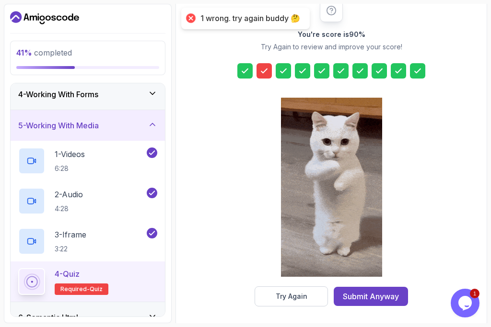
click at [261, 72] on icon at bounding box center [264, 71] width 6 height 4
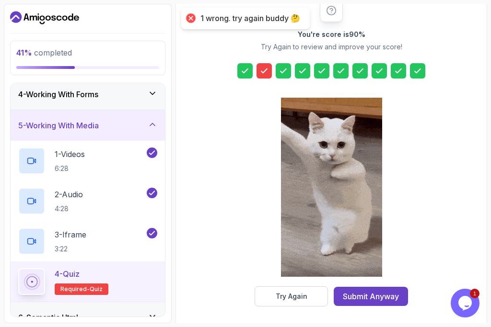
click at [261, 72] on icon at bounding box center [264, 71] width 6 height 4
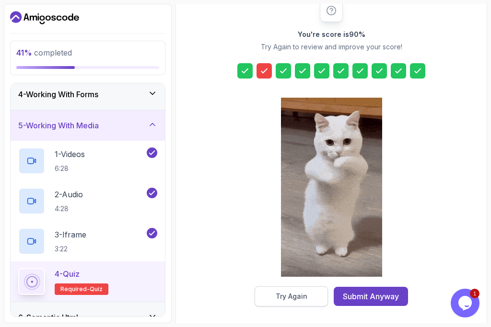
click at [266, 300] on button "Try Again" at bounding box center [291, 297] width 73 height 20
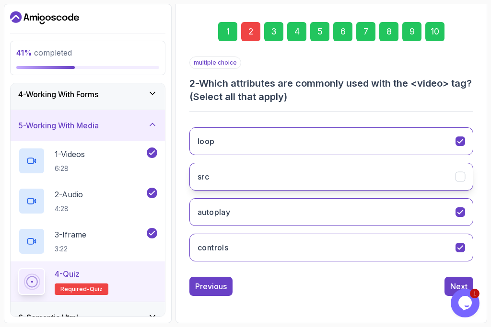
click at [461, 181] on icon "src" at bounding box center [460, 177] width 9 height 9
click at [448, 283] on button "Next" at bounding box center [458, 286] width 29 height 19
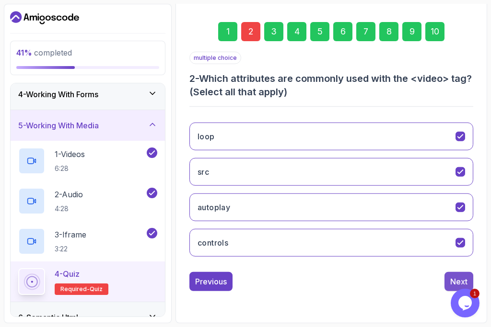
scroll to position [126, 0]
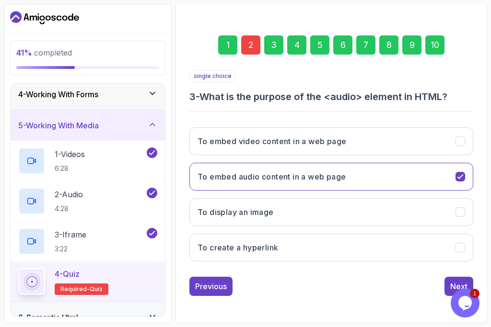
click at [437, 44] on div "10" at bounding box center [434, 44] width 19 height 19
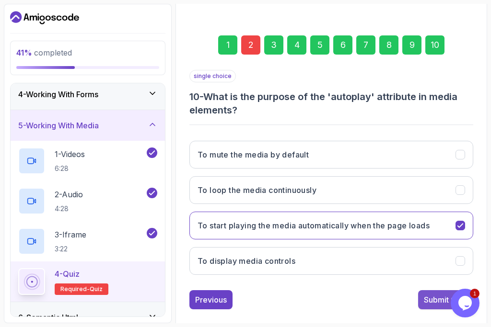
click at [430, 299] on div "Submit Quiz" at bounding box center [446, 300] width 44 height 12
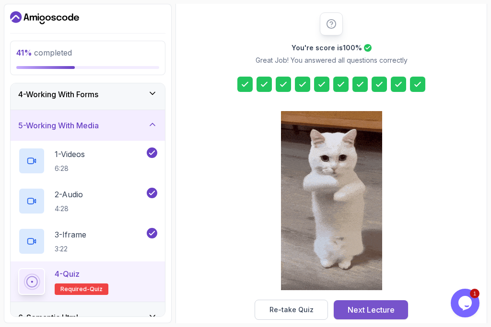
click at [388, 312] on div "Next Lecture" at bounding box center [371, 310] width 47 height 12
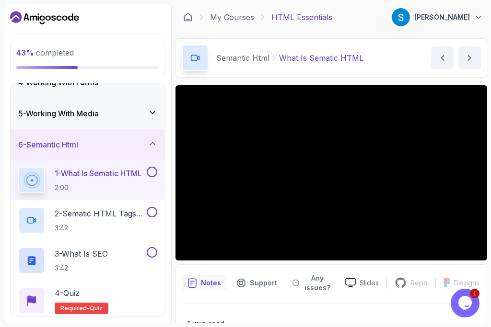
scroll to position [109, 0]
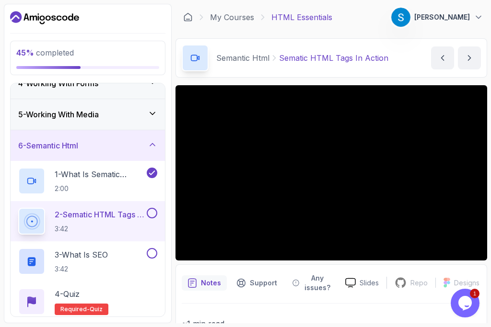
click at [410, 25] on img at bounding box center [400, 17] width 19 height 19
